Goal: Transaction & Acquisition: Obtain resource

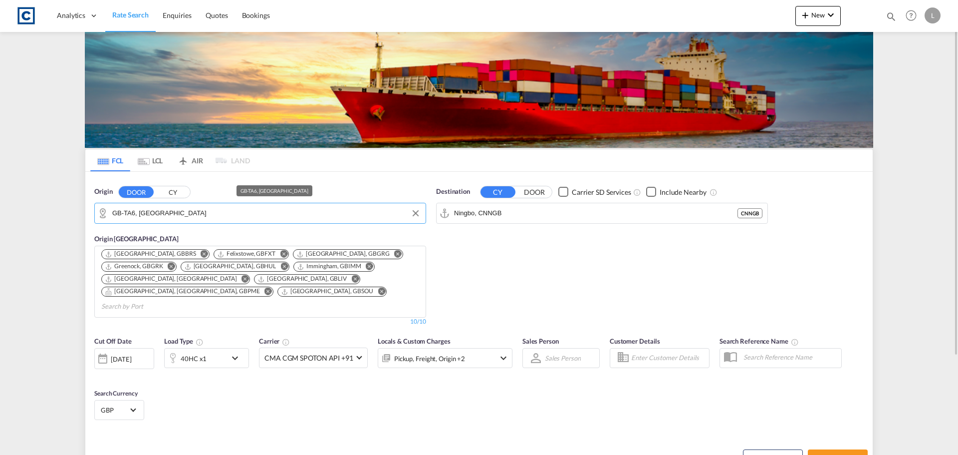
click at [137, 221] on md-autocomplete-wrap "GB-TA6, [GEOGRAPHIC_DATA]" at bounding box center [266, 216] width 308 height 20
click at [143, 215] on input "GB-TA6, [GEOGRAPHIC_DATA]" at bounding box center [266, 213] width 308 height 15
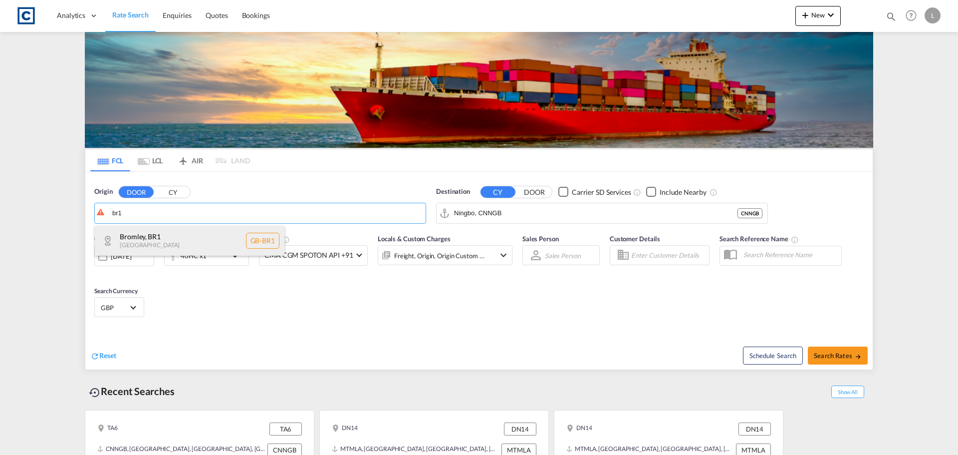
drag, startPoint x: 150, startPoint y: 233, endPoint x: 164, endPoint y: 234, distance: 14.0
click at [150, 234] on div "Bromley , BR1 [GEOGRAPHIC_DATA] [GEOGRAPHIC_DATA]-BR1" at bounding box center [190, 241] width 190 height 30
type input "GB-BR1, Bromley"
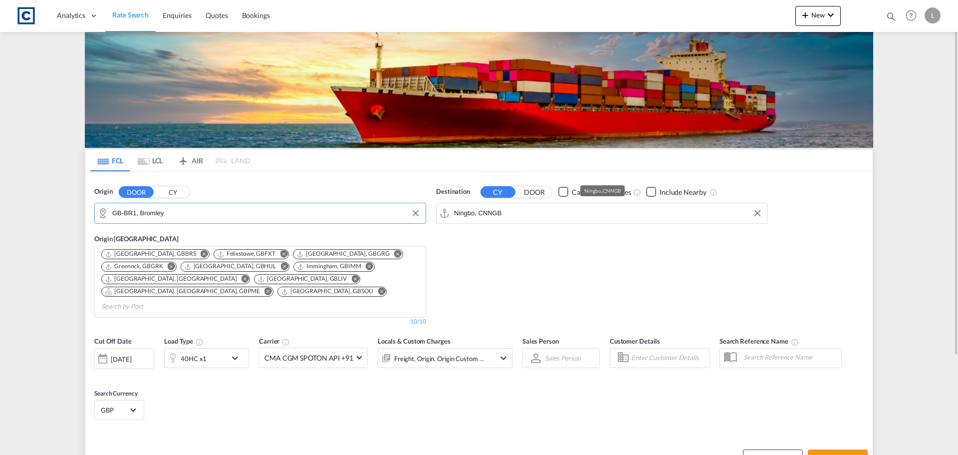
click at [501, 207] on input "Ningbo, CNNGB" at bounding box center [608, 213] width 308 height 15
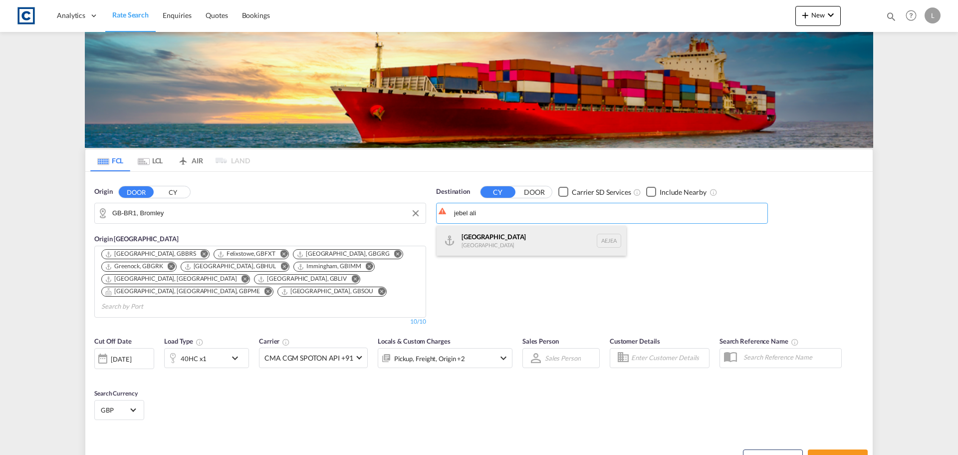
click at [523, 236] on div "[GEOGRAPHIC_DATA] [GEOGRAPHIC_DATA]" at bounding box center [532, 241] width 190 height 30
type input "[GEOGRAPHIC_DATA], [GEOGRAPHIC_DATA]"
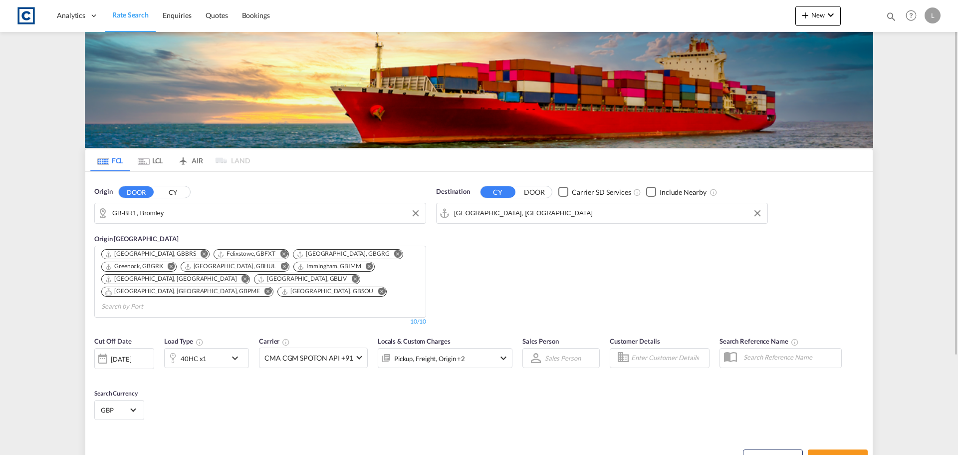
click at [492, 263] on div "Destination CY DOOR Carrier SD Services Include Nearby [GEOGRAPHIC_DATA], [GEOG…" at bounding box center [602, 256] width 342 height 149
click at [213, 348] on div "40HC x1" at bounding box center [196, 358] width 62 height 20
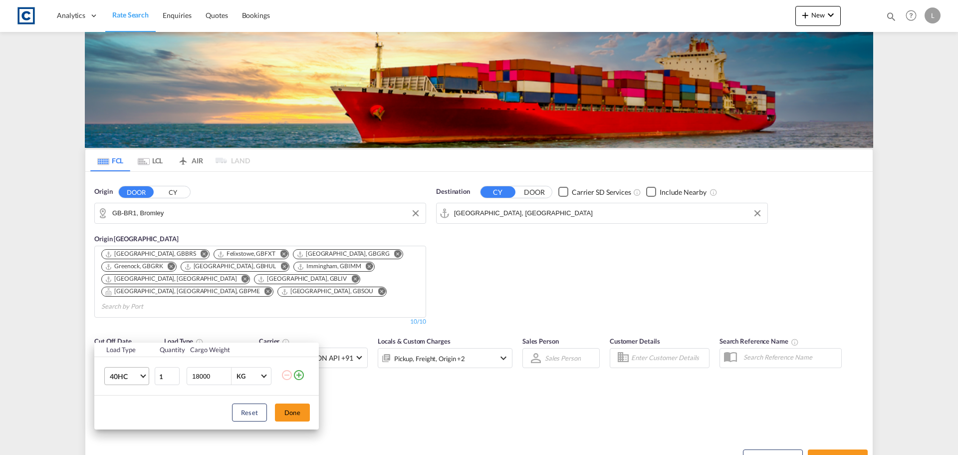
click at [128, 377] on span "40HC" at bounding box center [124, 376] width 29 height 10
click at [129, 329] on md-option "20GP" at bounding box center [136, 328] width 68 height 24
click at [283, 414] on button "Done" at bounding box center [292, 412] width 35 height 18
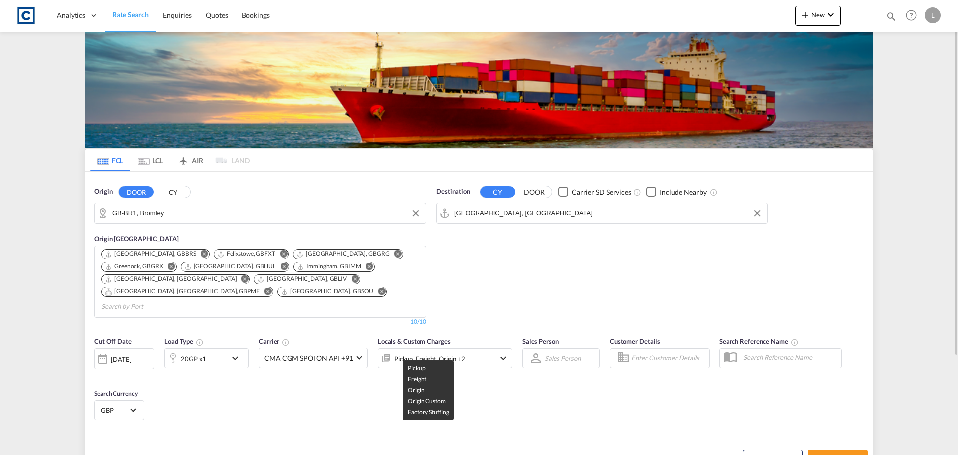
click at [454, 351] on div "Pickup, Freight, Origin +2" at bounding box center [429, 358] width 71 height 14
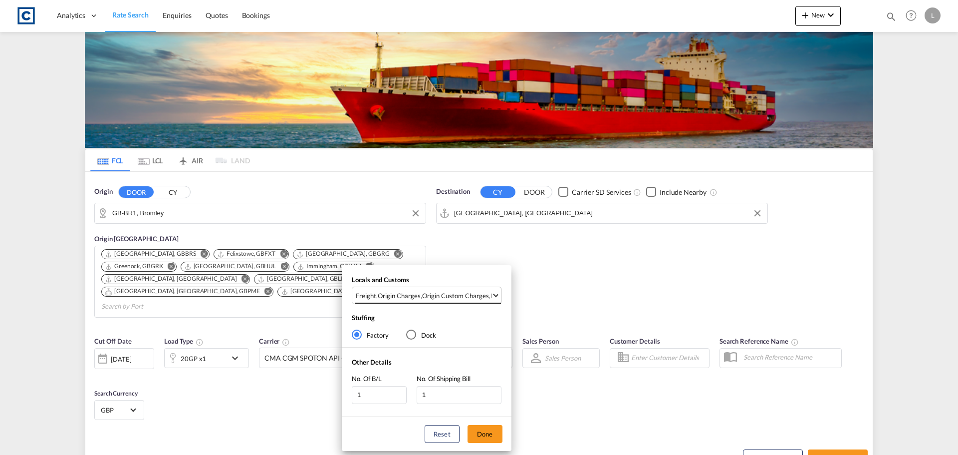
click at [467, 293] on div "Origin Custom Charges" at bounding box center [455, 295] width 67 height 9
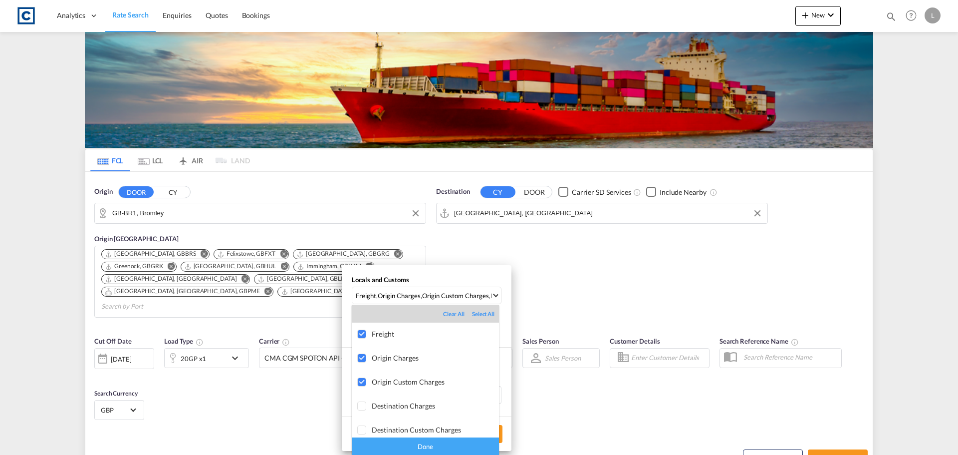
click at [424, 446] on div "Done" at bounding box center [425, 445] width 147 height 17
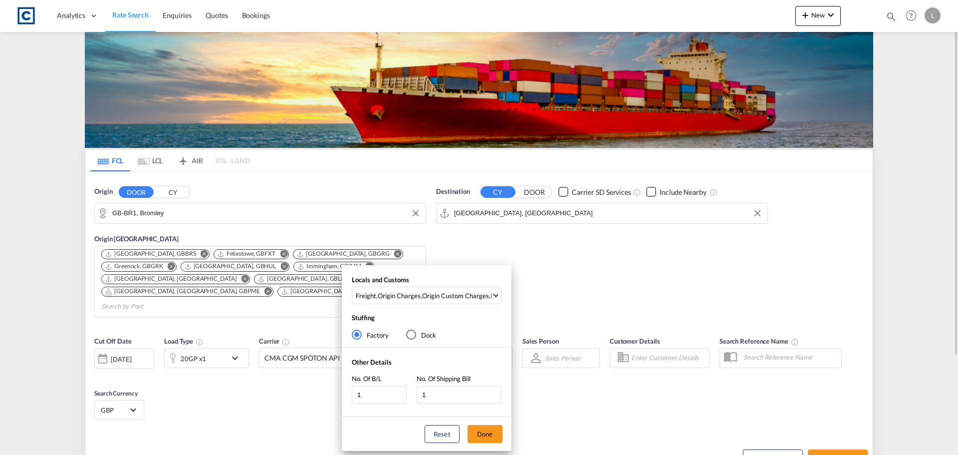
drag, startPoint x: 496, startPoint y: 427, endPoint x: 496, endPoint y: 434, distance: 7.5
click at [496, 434] on button "Done" at bounding box center [485, 434] width 35 height 18
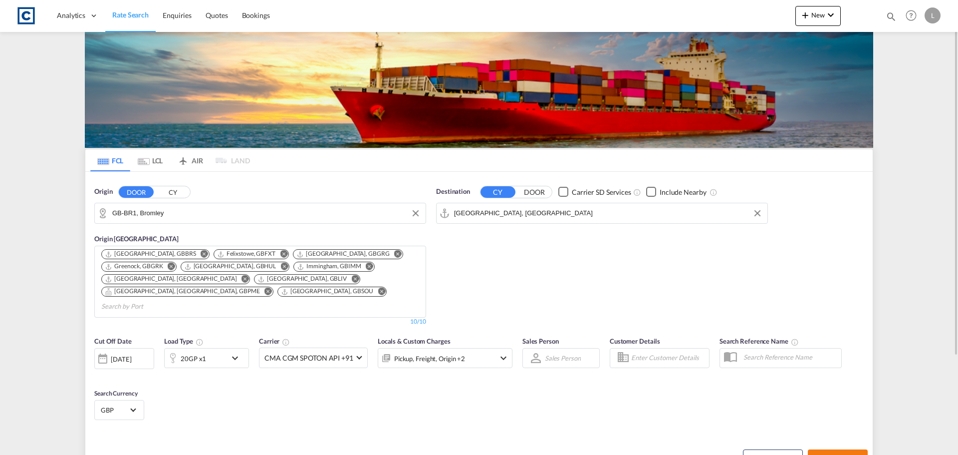
click at [822, 449] on button "Search Rates" at bounding box center [838, 458] width 60 height 18
type input "BR1 to AEJEA / [DATE]"
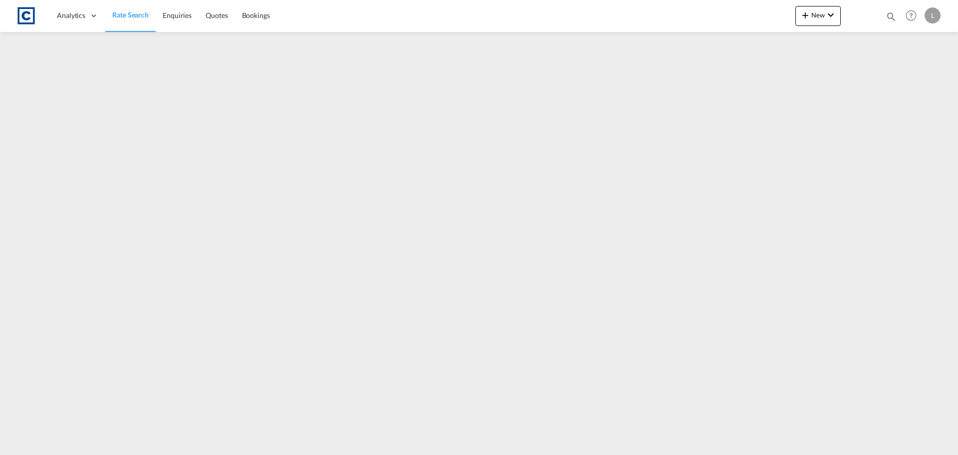
drag, startPoint x: 137, startPoint y: 12, endPoint x: 151, endPoint y: 0, distance: 18.7
click at [138, 12] on span "Rate Search" at bounding box center [130, 14] width 36 height 8
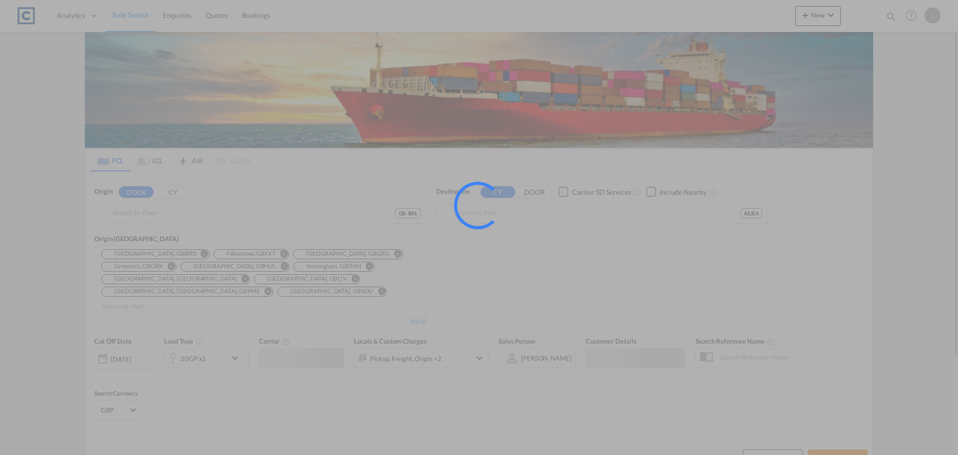
type input "GB-BR1, Bromley"
type input "[GEOGRAPHIC_DATA], [GEOGRAPHIC_DATA]"
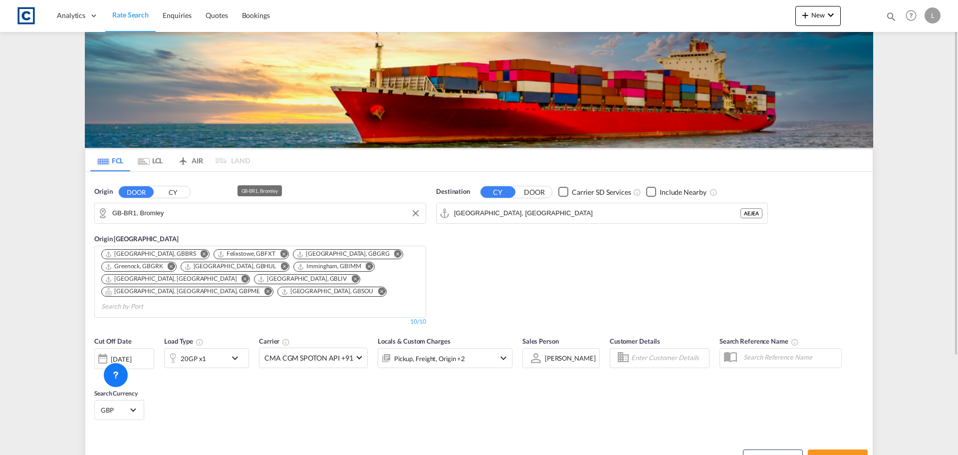
click at [156, 212] on input "GB-BR1, Bromley" at bounding box center [266, 213] width 308 height 15
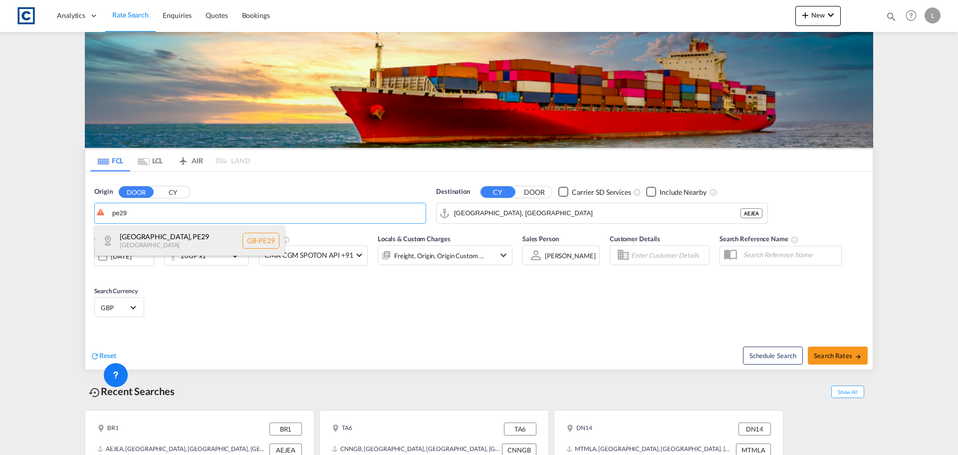
click at [138, 243] on div "Huntingdonshire , PE29 United Kingdom GB-PE29" at bounding box center [190, 241] width 190 height 30
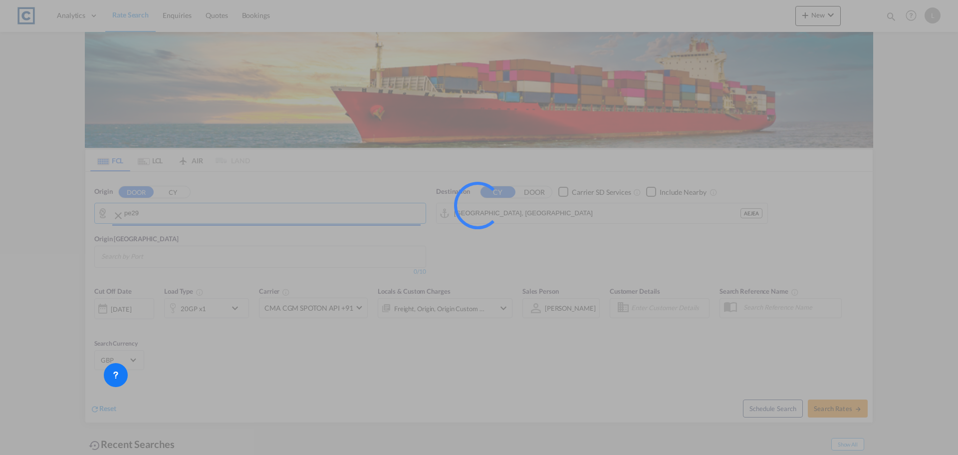
type input "GB-PE29, Huntingdonshire"
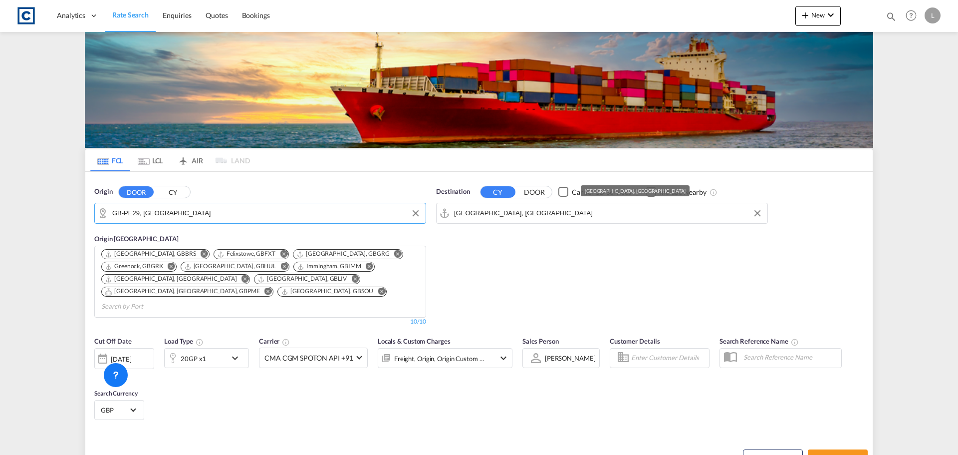
click at [511, 212] on input "[GEOGRAPHIC_DATA], [GEOGRAPHIC_DATA]" at bounding box center [608, 213] width 308 height 15
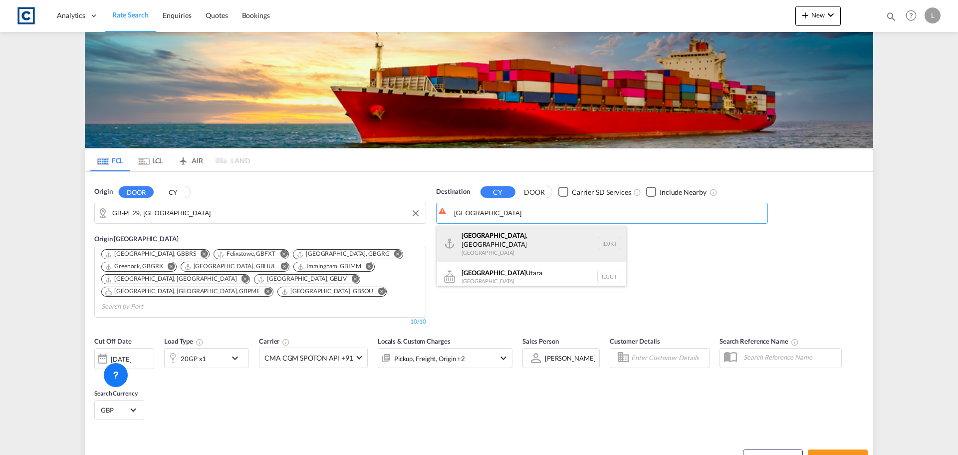
click at [500, 235] on div "Jakarta , Java Indonesia IDJKT" at bounding box center [532, 244] width 190 height 36
type input "Jakarta, Java, IDJKT"
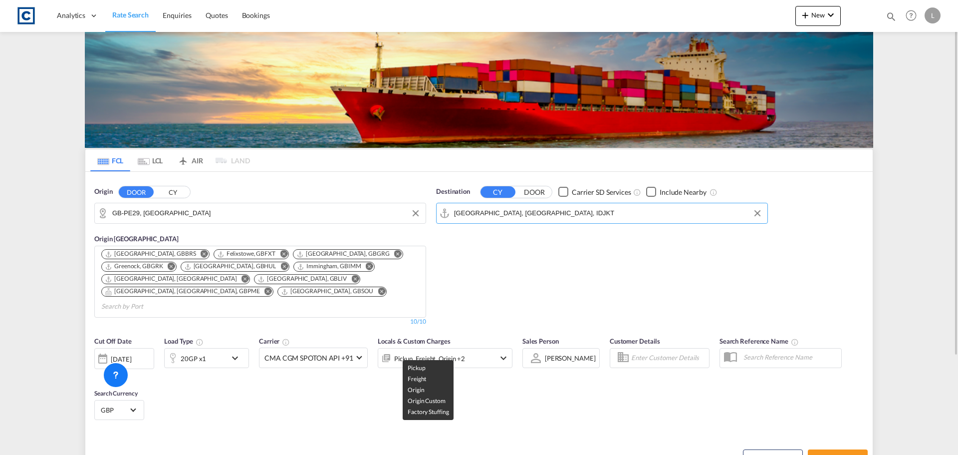
click at [420, 351] on div "Pickup, Freight, Origin +2" at bounding box center [429, 358] width 71 height 14
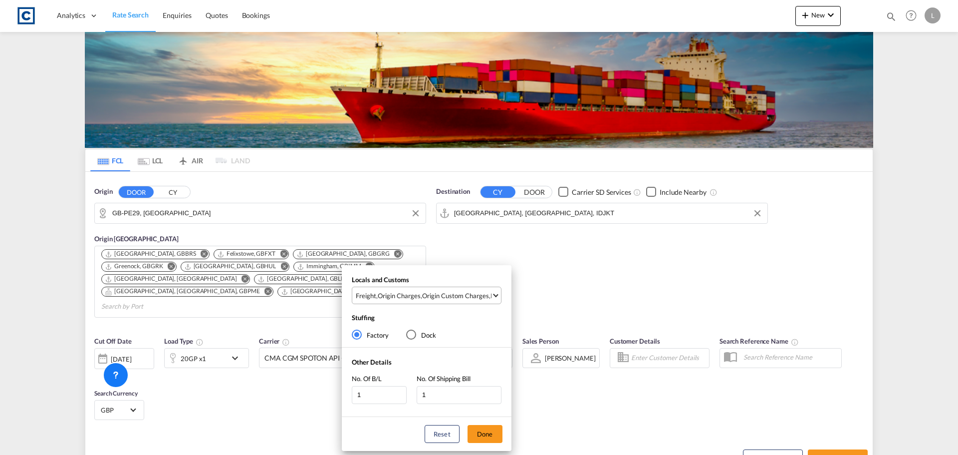
click at [446, 291] on div "Origin Custom Charges" at bounding box center [455, 295] width 67 height 9
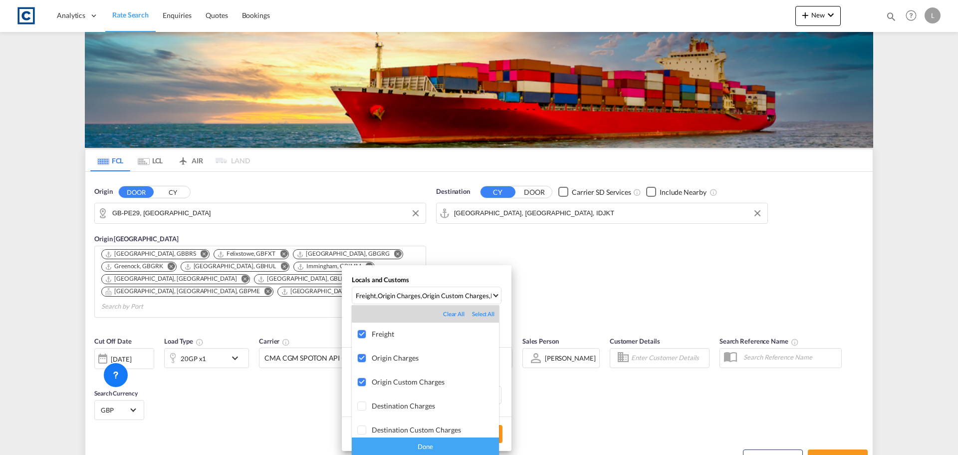
click at [424, 448] on div "Done" at bounding box center [425, 445] width 147 height 17
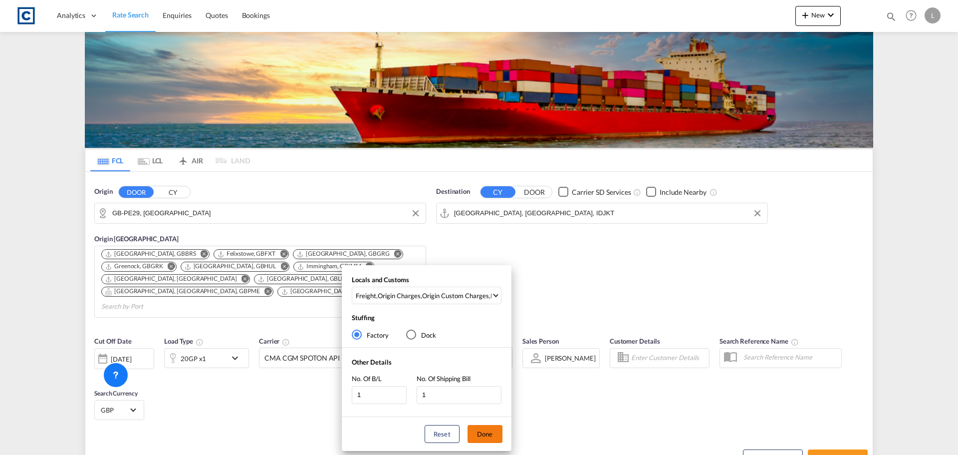
click at [496, 429] on button "Done" at bounding box center [485, 434] width 35 height 18
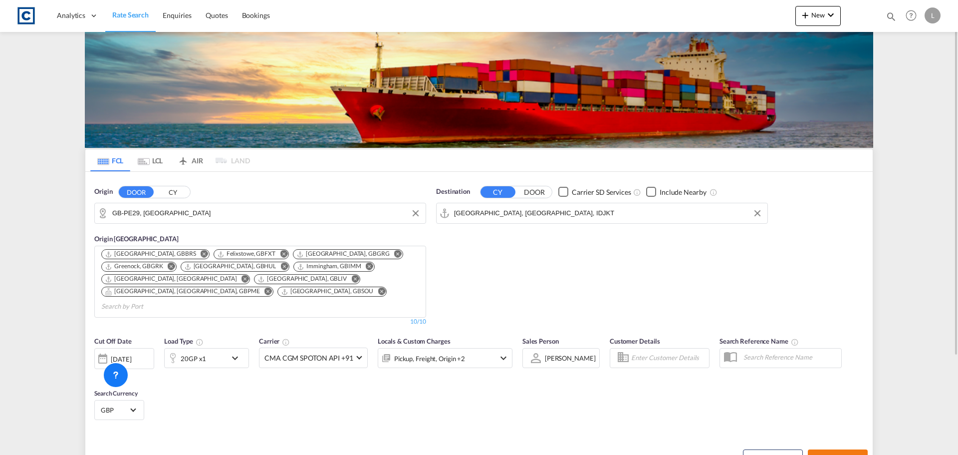
click at [855, 449] on button "Search Rates" at bounding box center [838, 458] width 60 height 18
type input "PE29 to IDJKT / 15 Sep 2025"
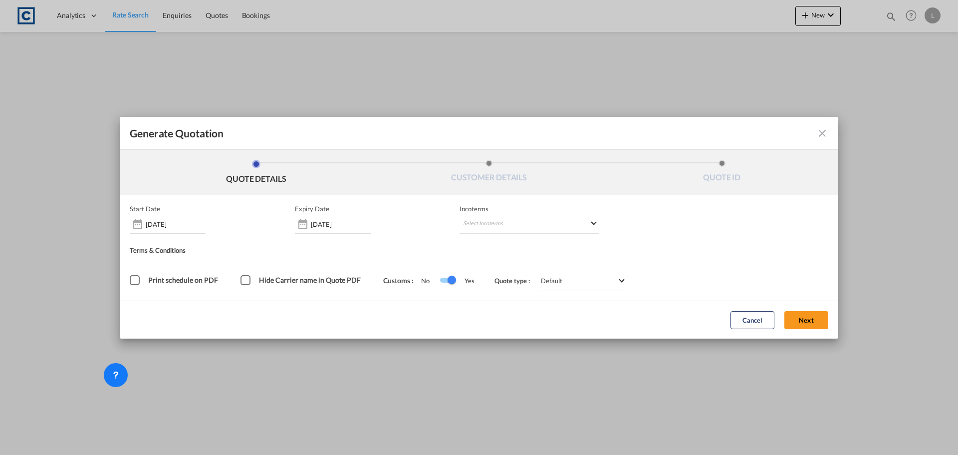
click at [897, 430] on div "Generate Quotation QUOTE DETAILS CUSTOMER DETAILS QUOTE ID Start Date 15 Sep 20…" at bounding box center [479, 227] width 958 height 455
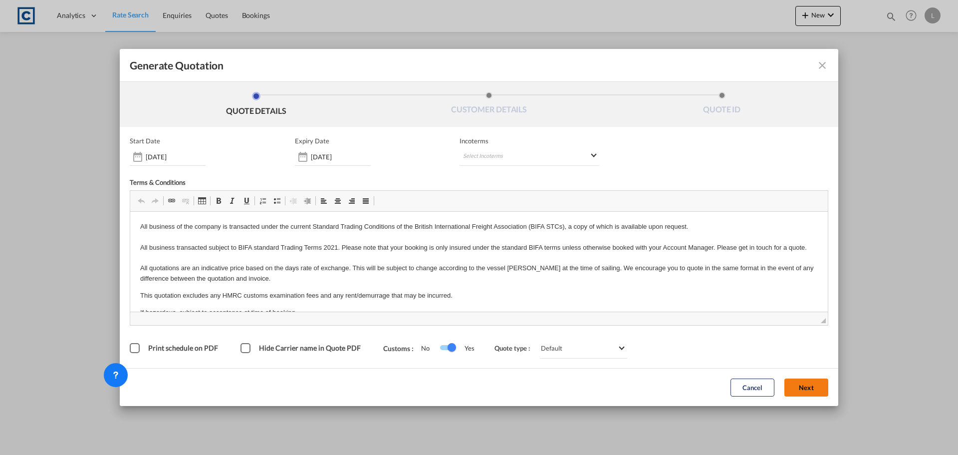
click at [818, 385] on button "Next" at bounding box center [806, 387] width 44 height 18
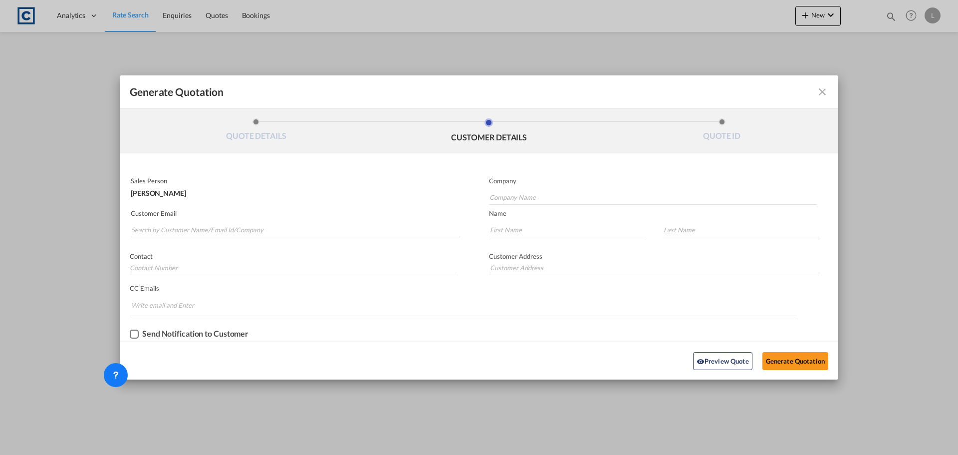
click at [213, 220] on md-autocomplete-wrap "Generate QuotationQUOTE ..." at bounding box center [295, 227] width 329 height 20
click at [212, 225] on input "Search by Customer Name/Email Id/Company" at bounding box center [295, 229] width 329 height 15
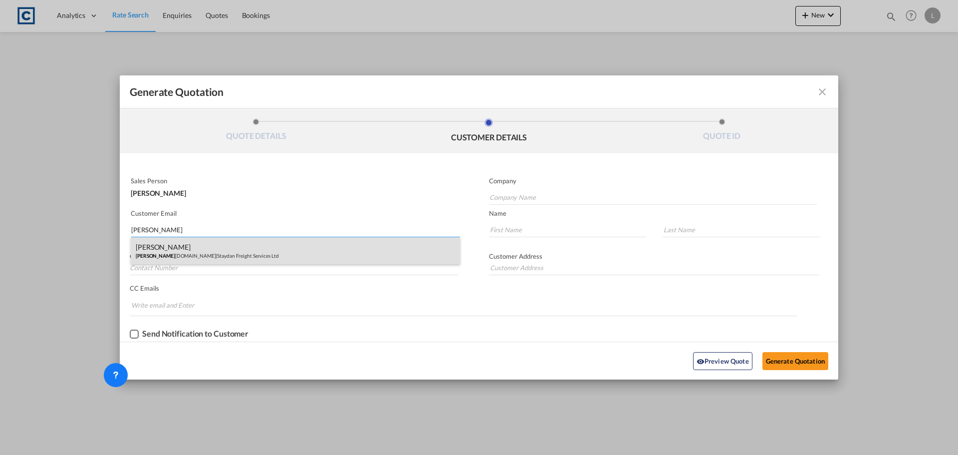
type input "kevin@stay"
click at [174, 249] on div "Kevin Byatt kevin@stay danfreightservices.com | Staydan Freight Services Ltd" at bounding box center [295, 250] width 329 height 27
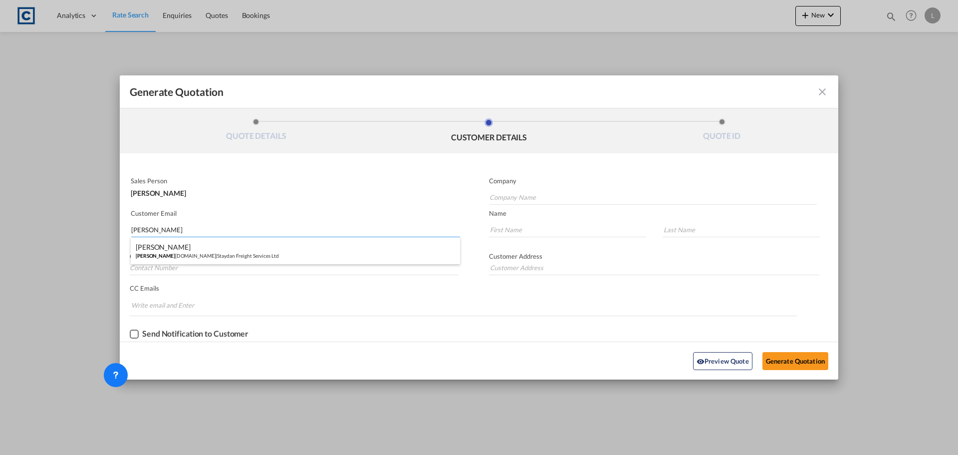
type input "Staydan Freight Services Ltd"
type input "kevin@staydanfreightservices.com"
type input "Kevin"
type input "Byatt"
type input "01784229785"
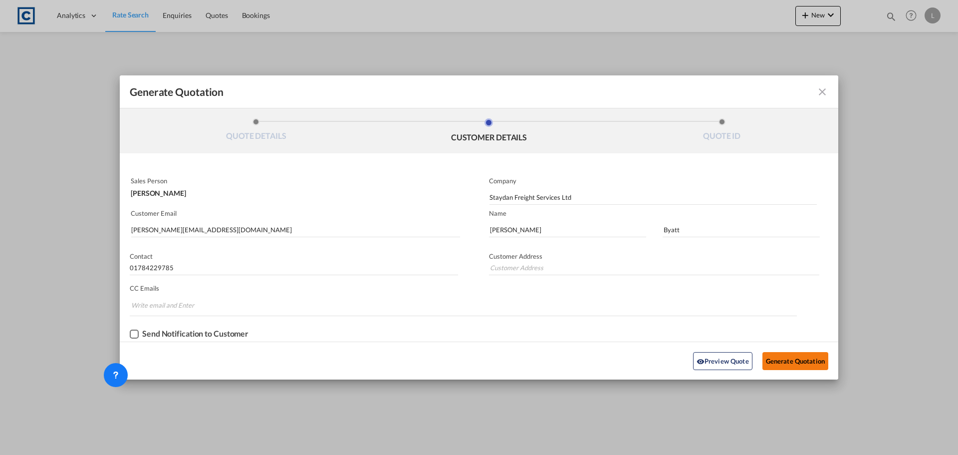
click at [800, 354] on button "Generate Quotation" at bounding box center [795, 361] width 66 height 18
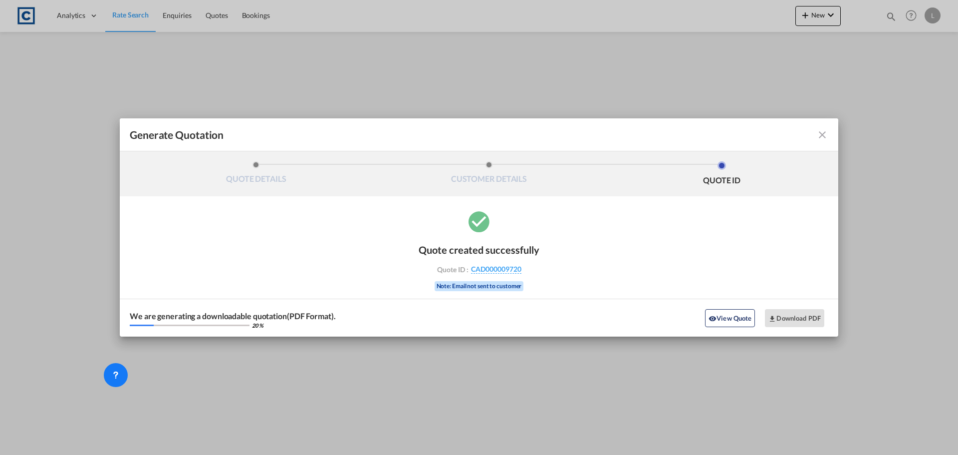
click at [657, 260] on div "Quote created successfully Quote ID : CAD000009720 Note: Email not sent to cust…" at bounding box center [479, 273] width 719 height 128
click at [780, 321] on button "Download PDF" at bounding box center [794, 318] width 59 height 18
drag, startPoint x: 824, startPoint y: 133, endPoint x: 388, endPoint y: 102, distance: 437.2
click at [824, 133] on md-icon "icon-close fg-AAA8AD cursor m-0" at bounding box center [822, 135] width 12 height 12
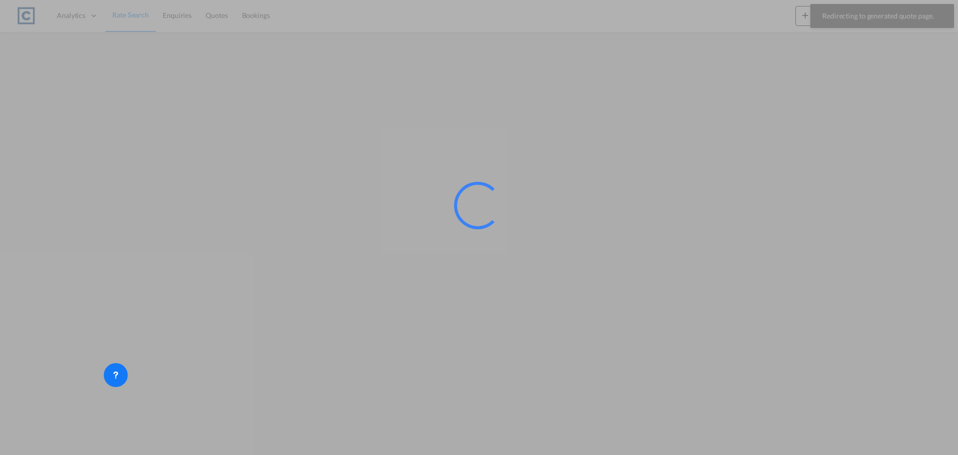
click at [129, 14] on div at bounding box center [479, 227] width 958 height 455
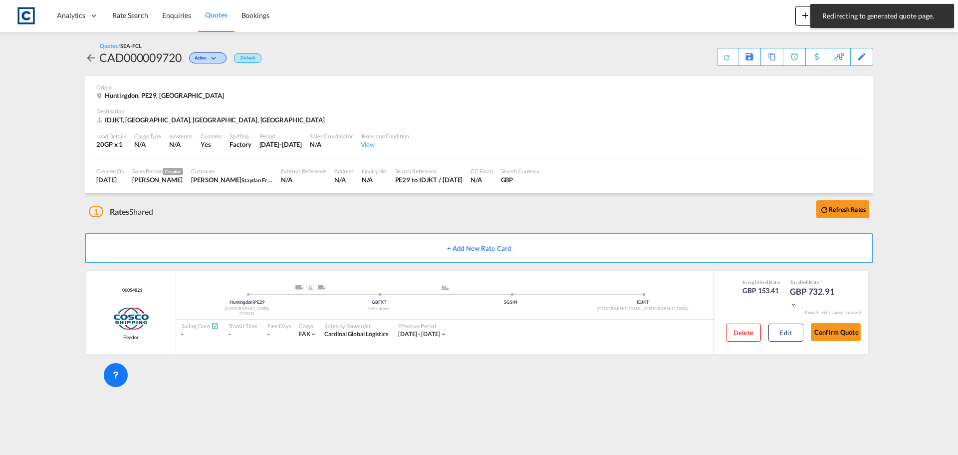
drag, startPoint x: 140, startPoint y: 20, endPoint x: 405, endPoint y: 5, distance: 265.9
click at [140, 20] on span "Rate Search" at bounding box center [130, 15] width 36 height 10
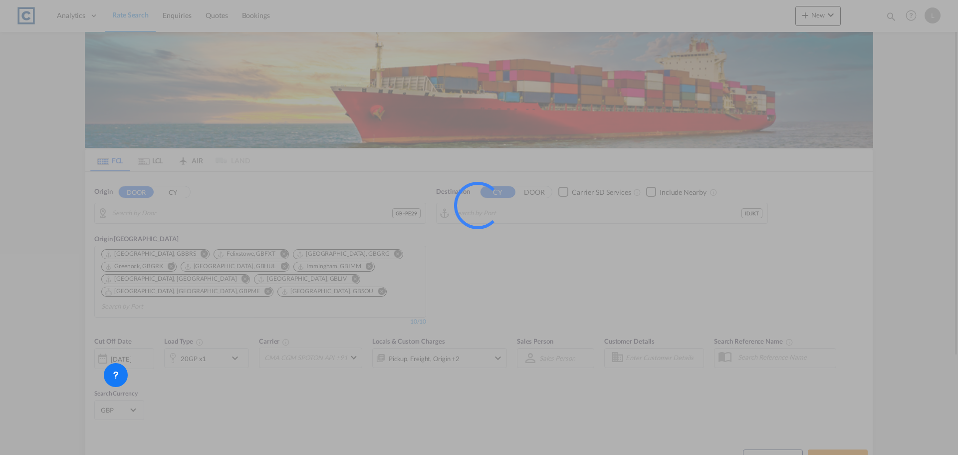
type input "GB-PE29, Huntingdonshire"
type input "Jakarta, Java, IDJKT"
